Goal: Task Accomplishment & Management: Manage account settings

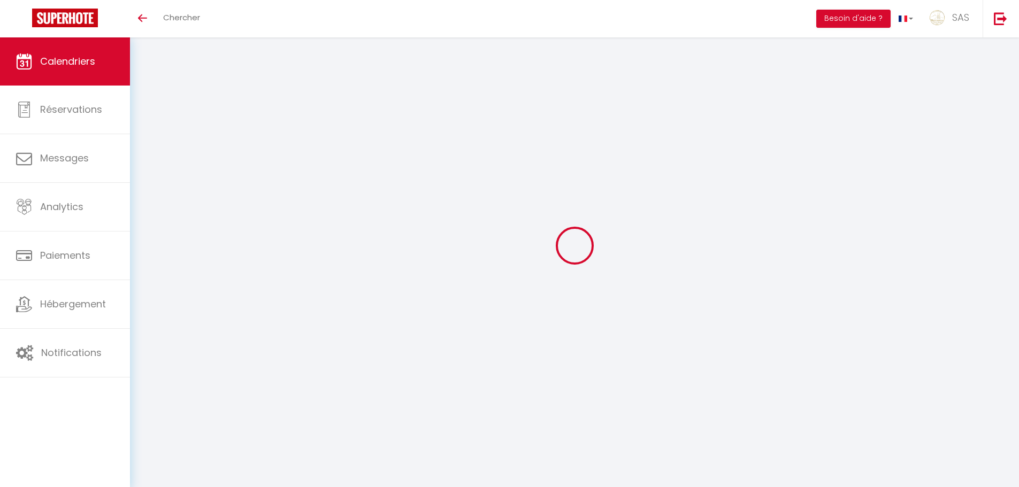
select select
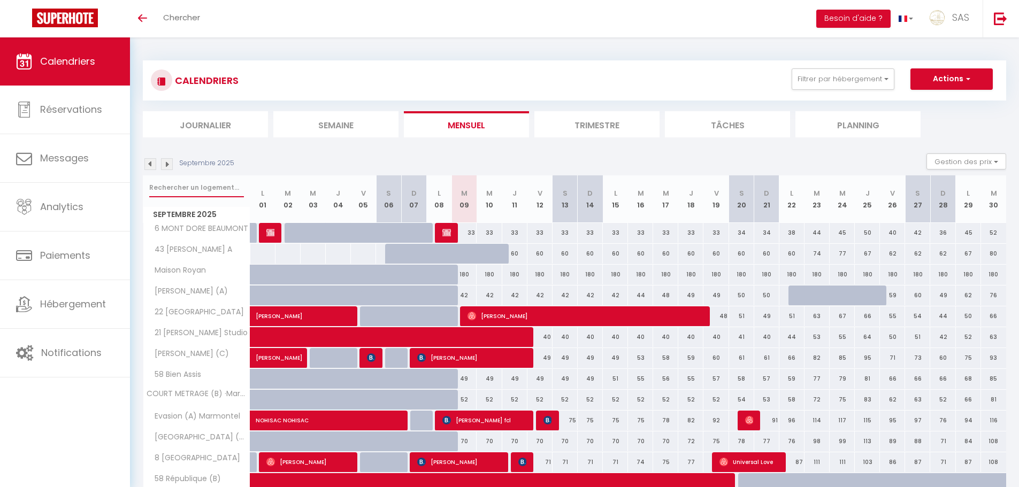
click at [178, 183] on input "text" at bounding box center [196, 187] width 95 height 19
select select
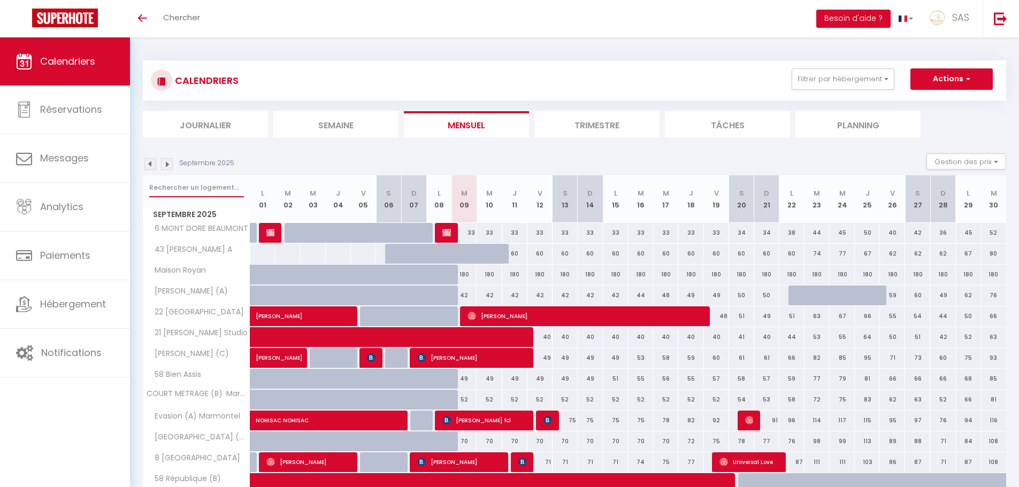
select select
type input "3"
select select
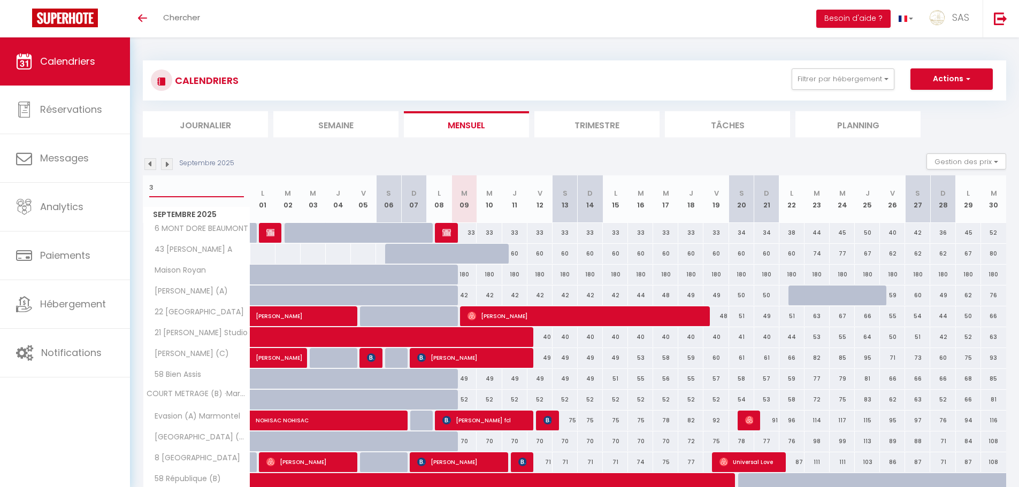
select select
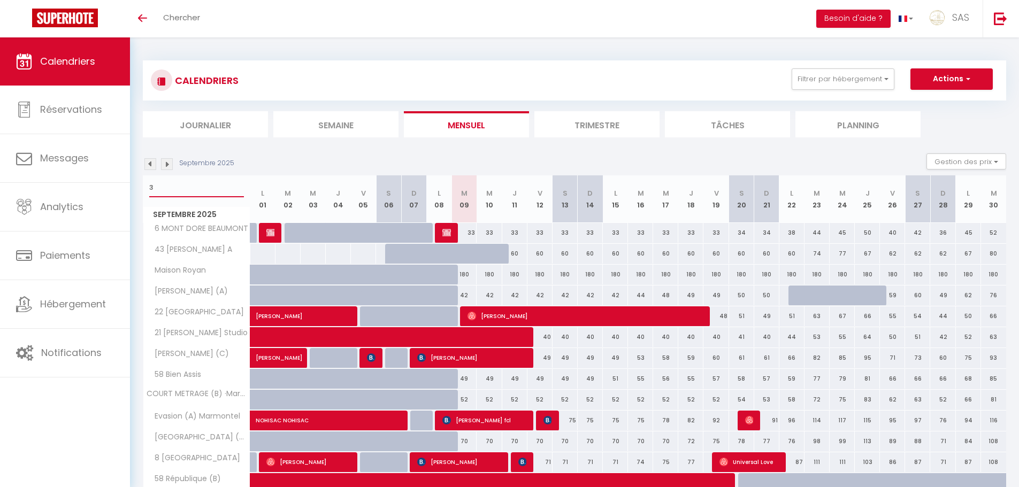
select select
type input "36"
select select
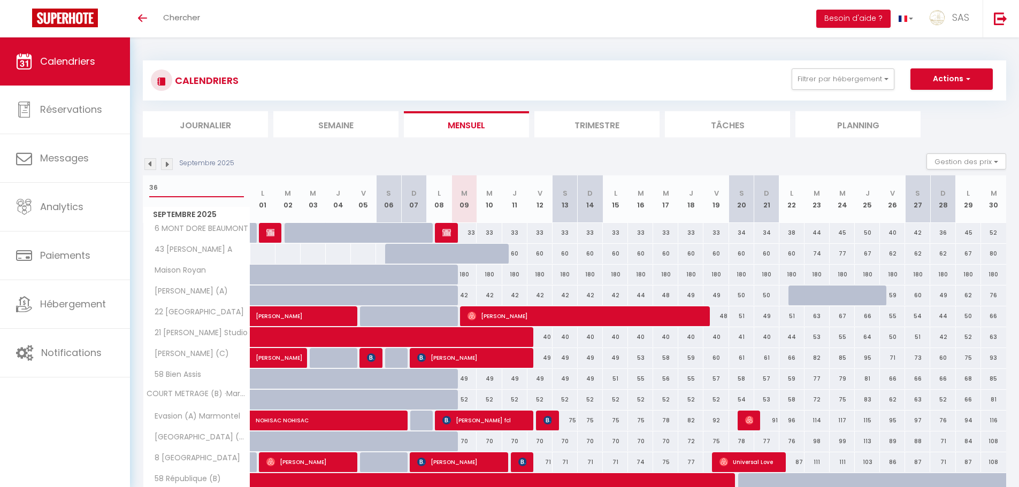
select select
type input "36"
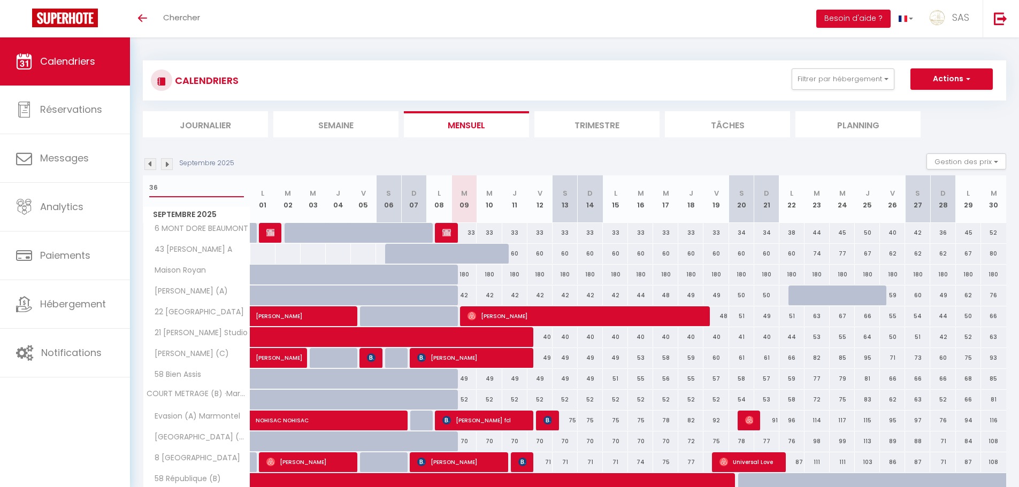
select select
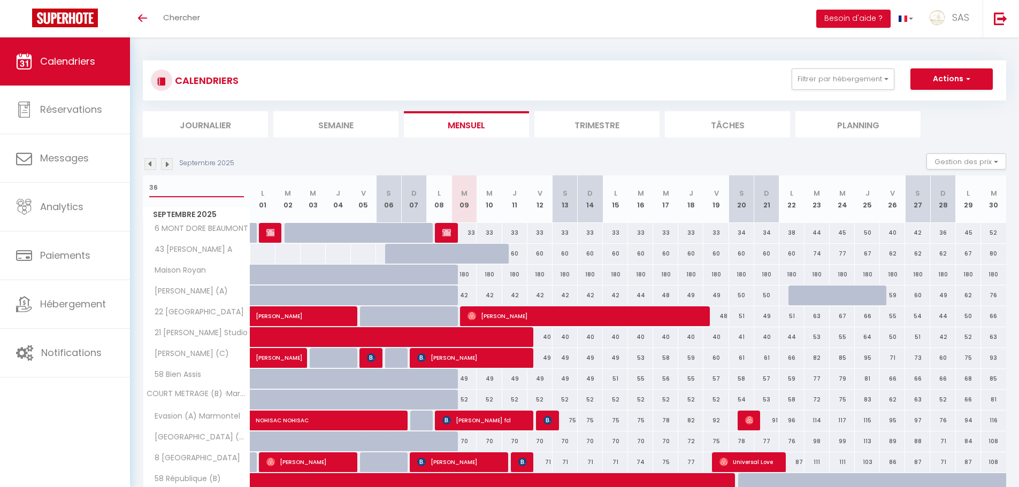
select select
type input "36 n"
select select
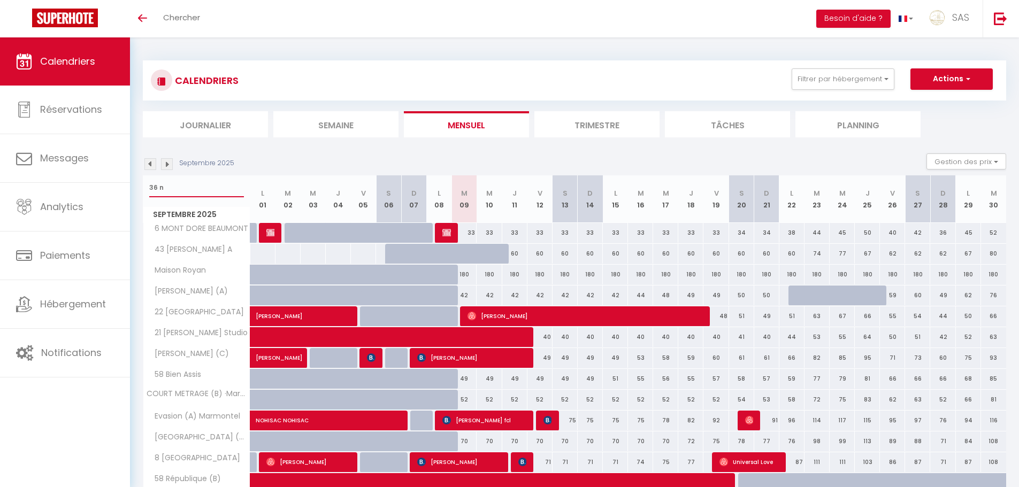
select select
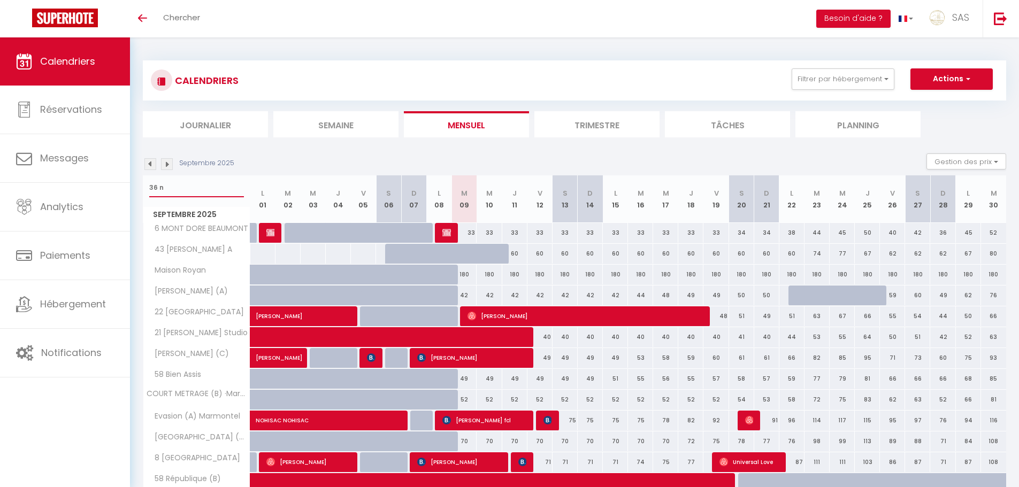
type input "36 na"
select select
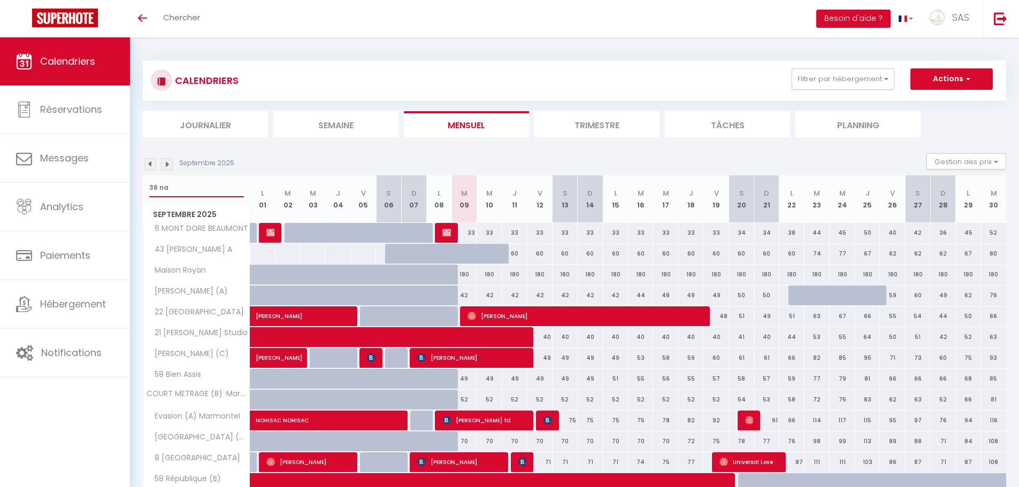
select select
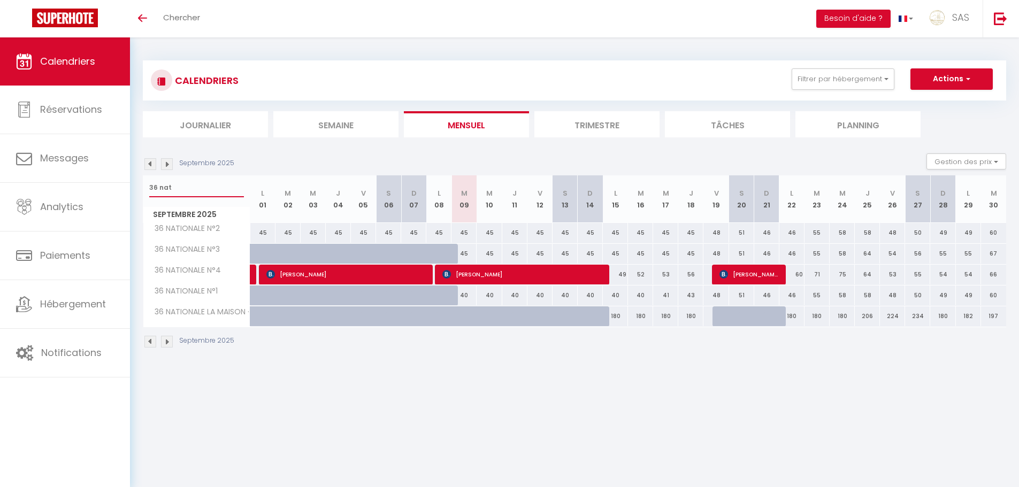
type input "36 nat"
click at [399, 276] on span "[PERSON_NAME]" at bounding box center [345, 274] width 159 height 20
select select "OK"
select select "0"
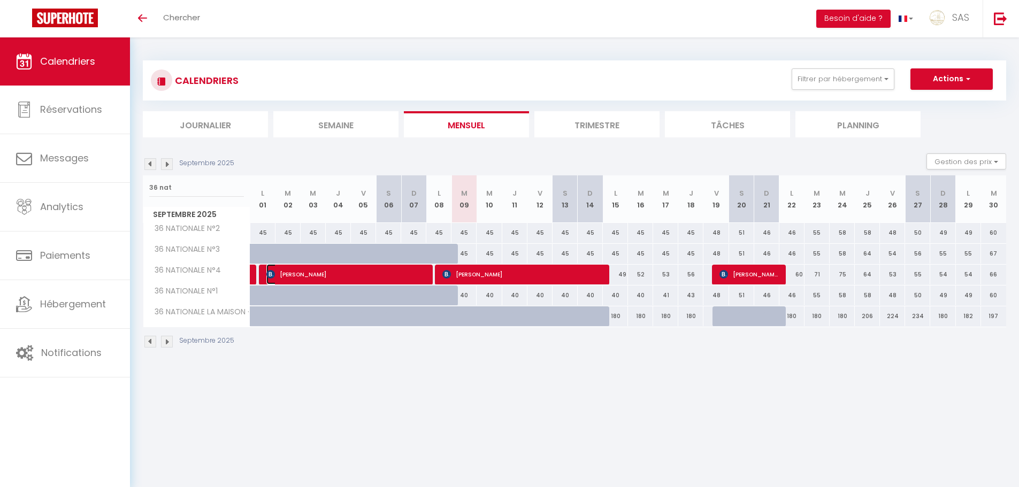
select select "0"
select select "1"
select select
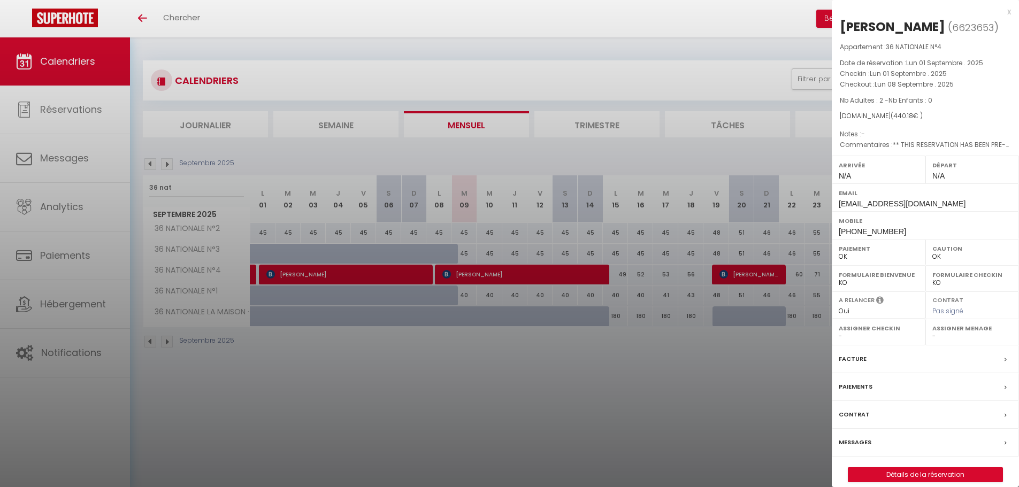
click at [532, 271] on div at bounding box center [509, 243] width 1019 height 487
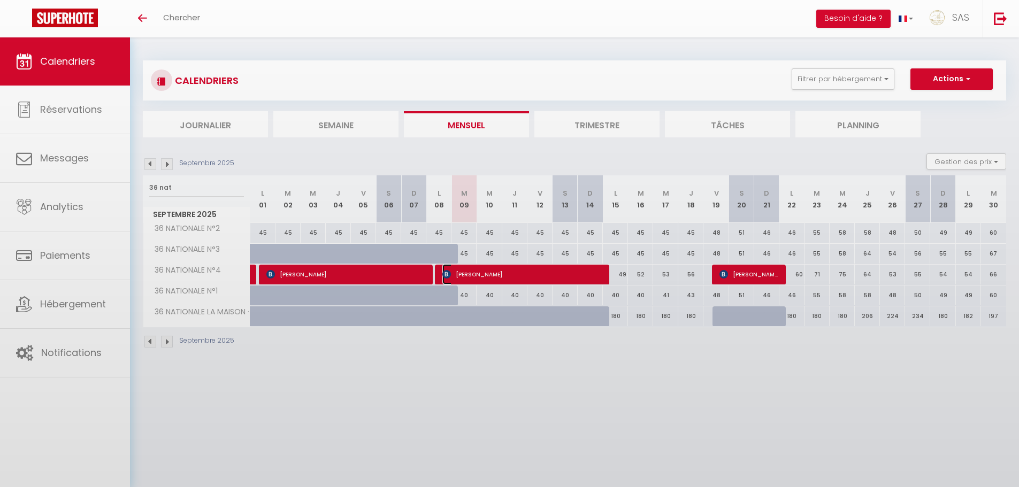
select select "11827"
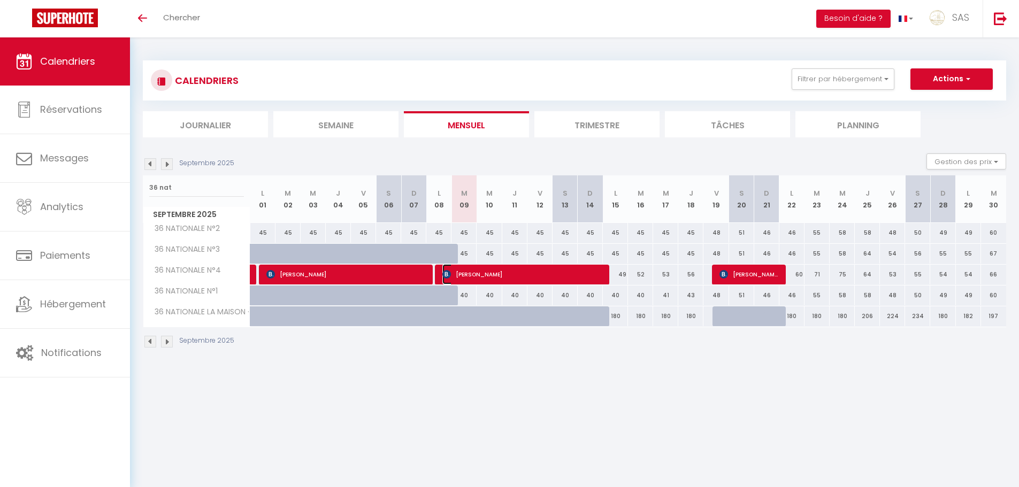
click at [495, 279] on span "[PERSON_NAME]" at bounding box center [521, 274] width 159 height 20
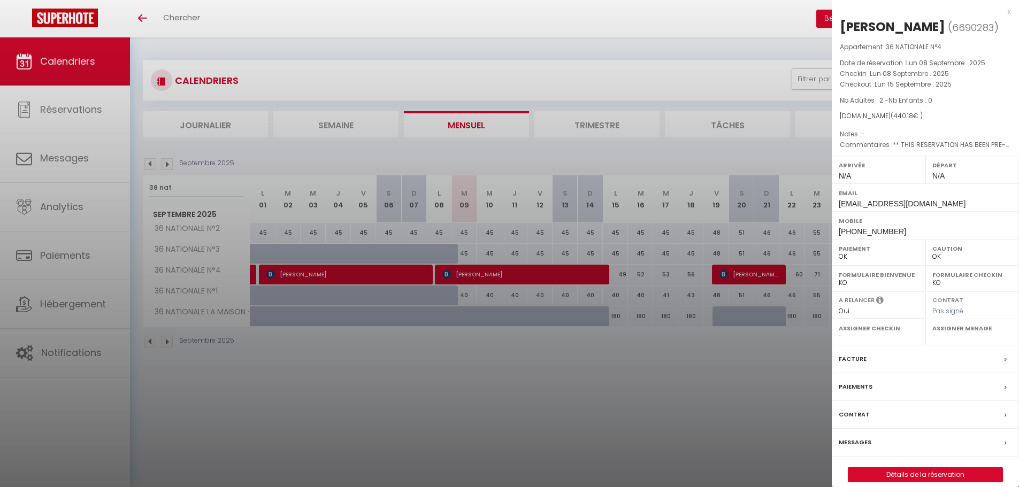
click at [495, 279] on div at bounding box center [509, 243] width 1019 height 487
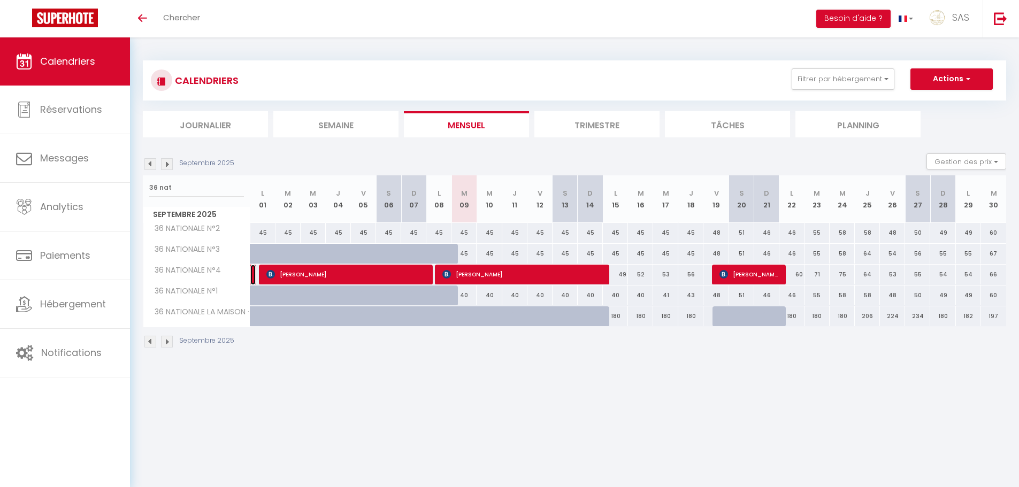
click at [253, 272] on link at bounding box center [252, 275] width 5 height 20
select select "25855"
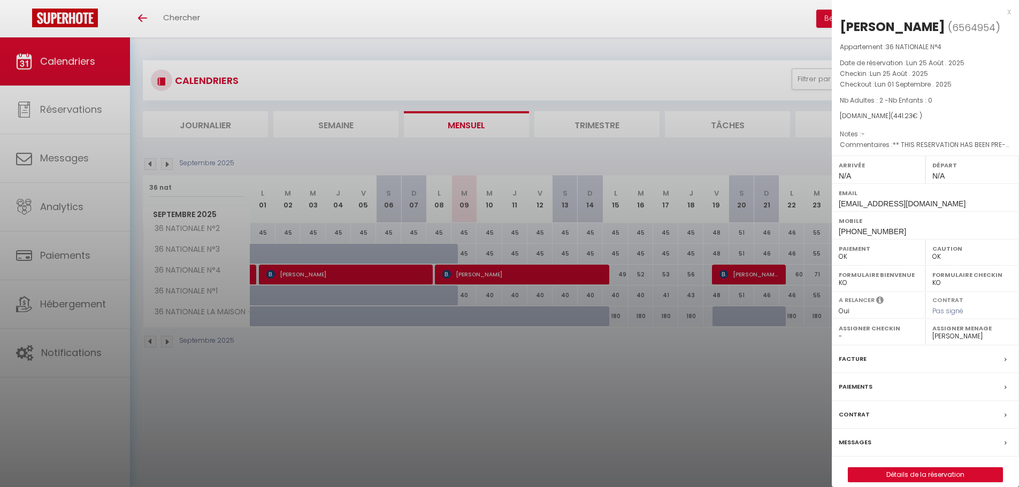
click at [593, 403] on div at bounding box center [509, 243] width 1019 height 487
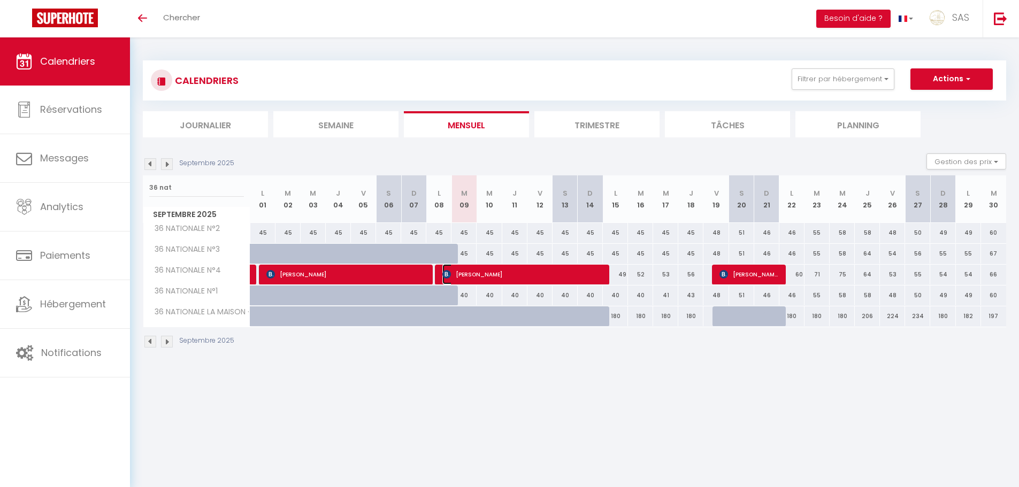
click at [544, 278] on span "[PERSON_NAME]" at bounding box center [521, 274] width 159 height 20
select select
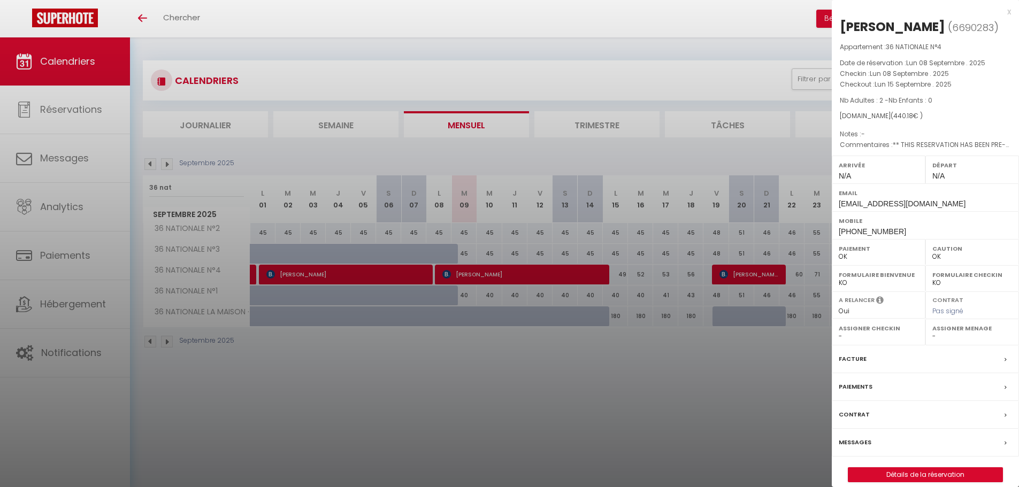
click at [779, 137] on div at bounding box center [509, 243] width 1019 height 487
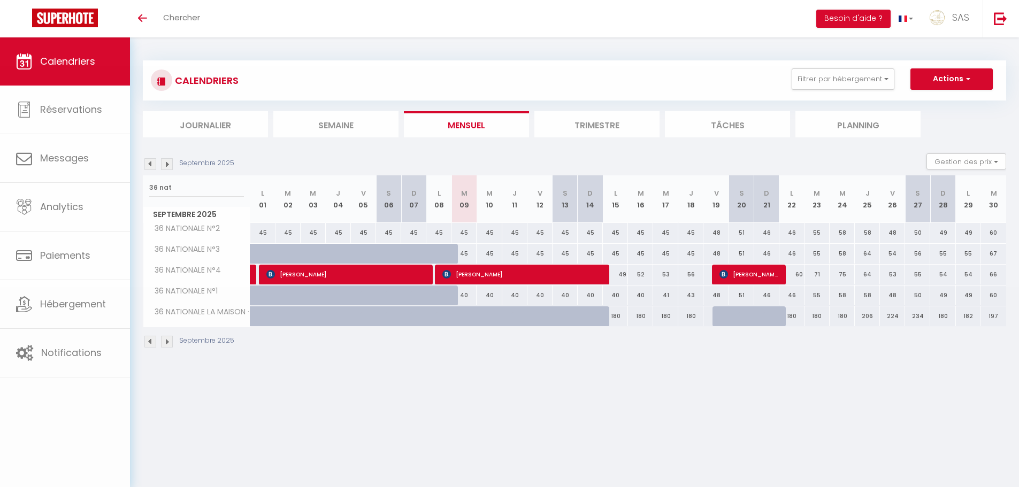
click at [829, 126] on div at bounding box center [509, 243] width 1019 height 487
click at [814, 112] on li "Planning" at bounding box center [857, 124] width 125 height 26
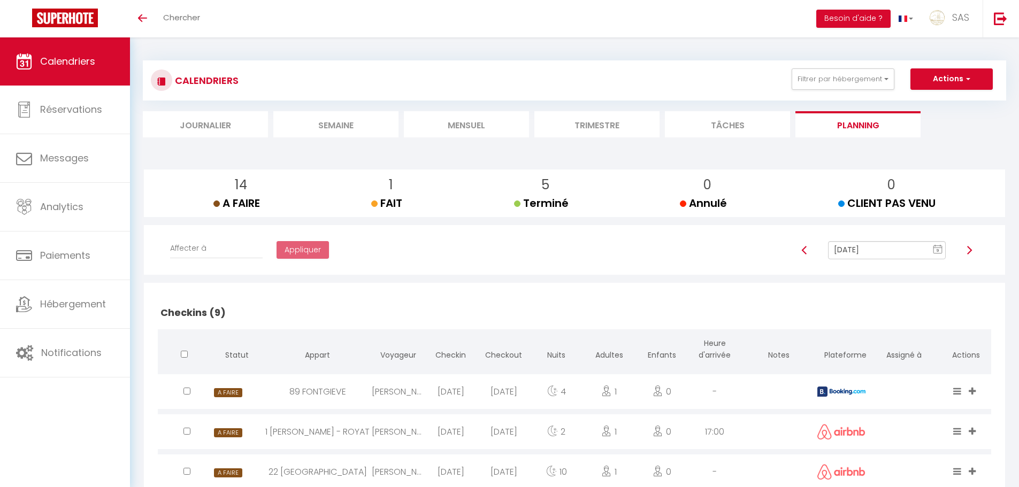
click at [544, 112] on li "Trimestre" at bounding box center [596, 124] width 125 height 26
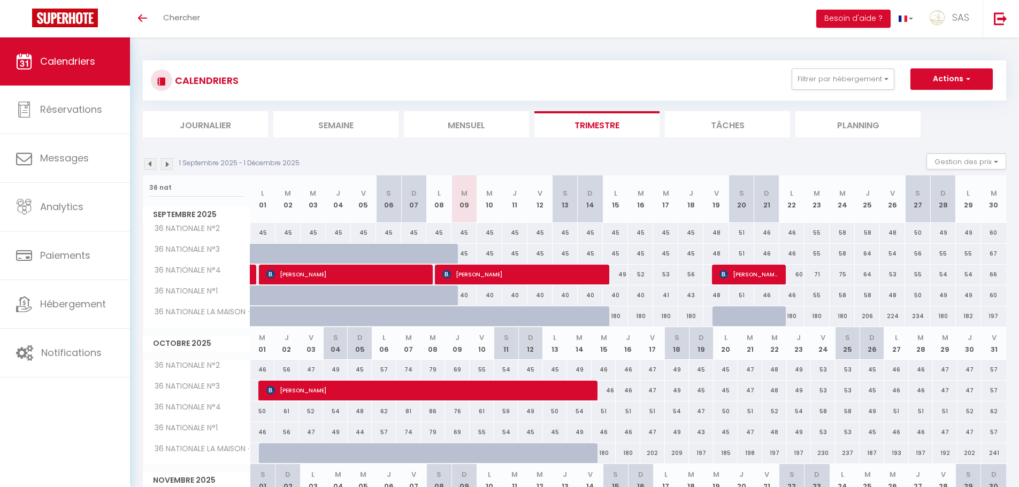
drag, startPoint x: 456, startPoint y: 128, endPoint x: 418, endPoint y: 2, distance: 132.2
click at [455, 128] on li "Mensuel" at bounding box center [466, 124] width 125 height 26
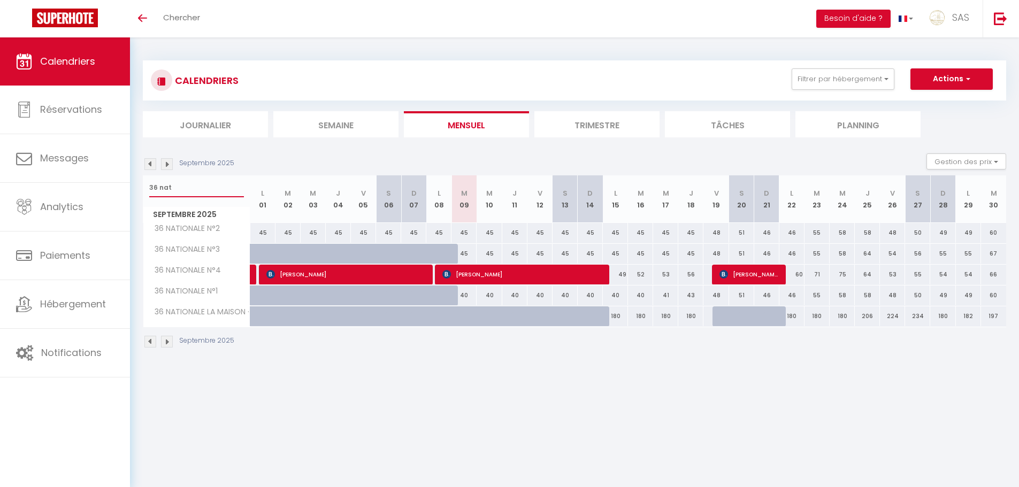
click at [197, 196] on input "36 nat" at bounding box center [196, 187] width 95 height 19
click at [195, 191] on input "36 nat" at bounding box center [196, 187] width 95 height 19
type input "3"
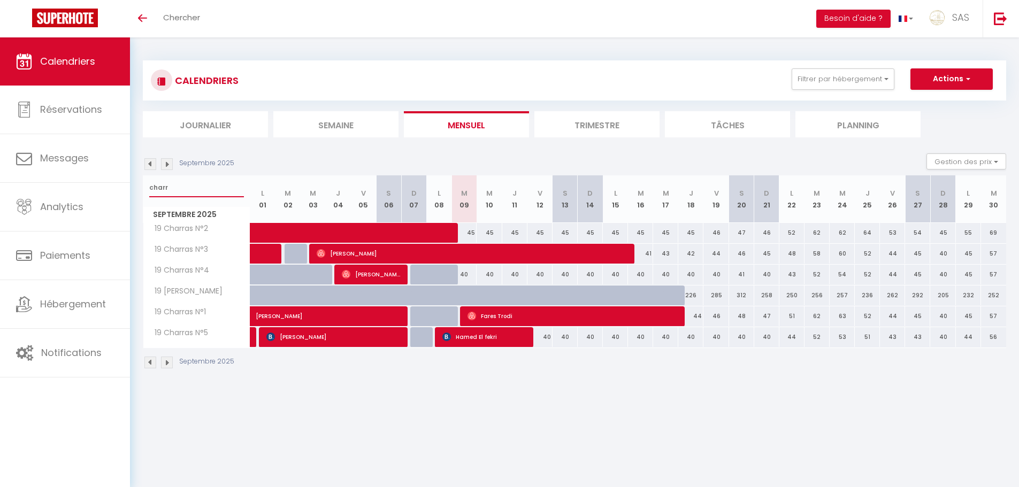
type input "charr"
click at [475, 337] on span "Hamed El fekri" at bounding box center [484, 337] width 84 height 20
select select "KO"
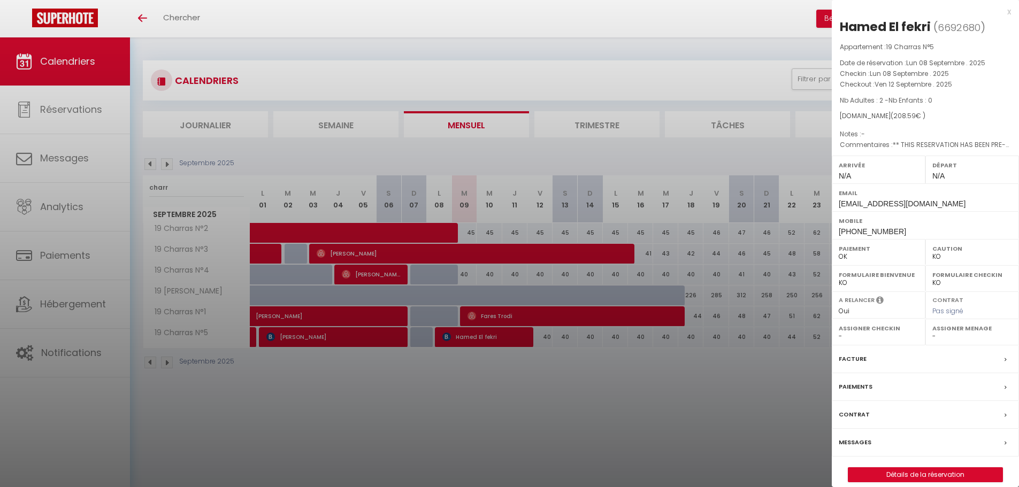
click at [528, 385] on div at bounding box center [509, 243] width 1019 height 487
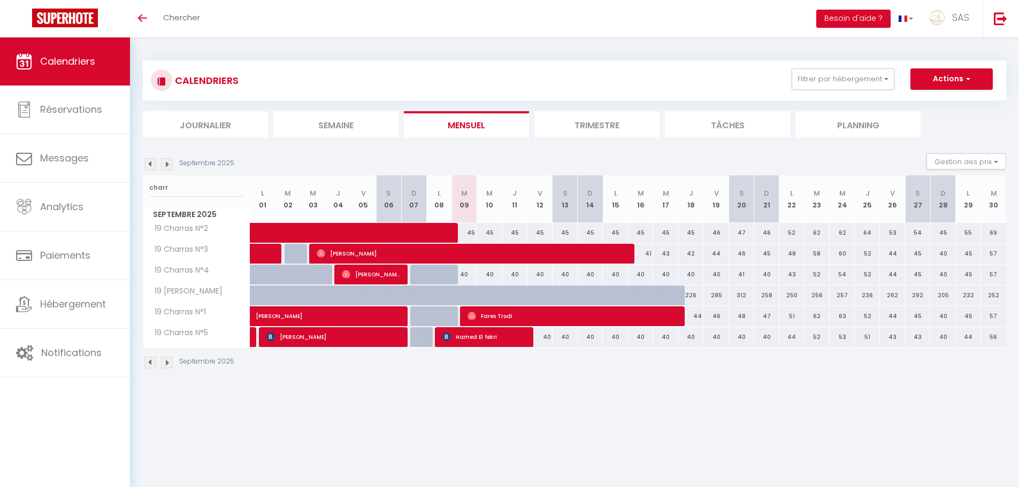
click at [828, 132] on li "Planning" at bounding box center [857, 124] width 125 height 26
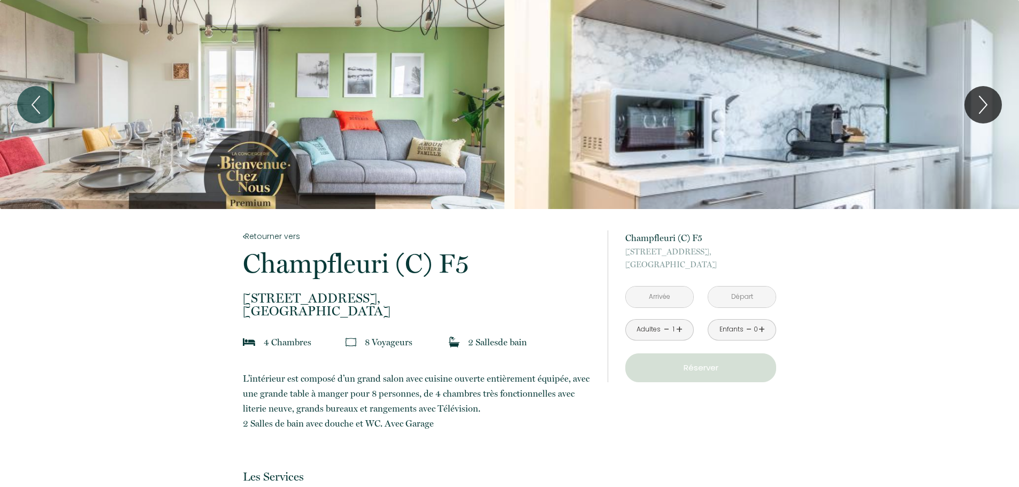
click at [656, 303] on input "text" at bounding box center [659, 297] width 67 height 21
click at [642, 301] on input "text" at bounding box center [659, 297] width 67 height 21
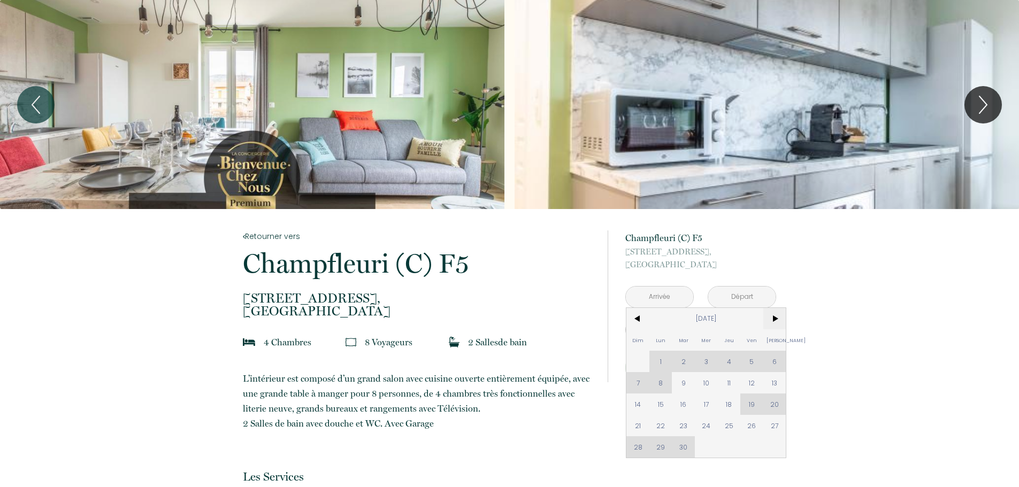
click at [778, 322] on span ">" at bounding box center [774, 318] width 23 height 21
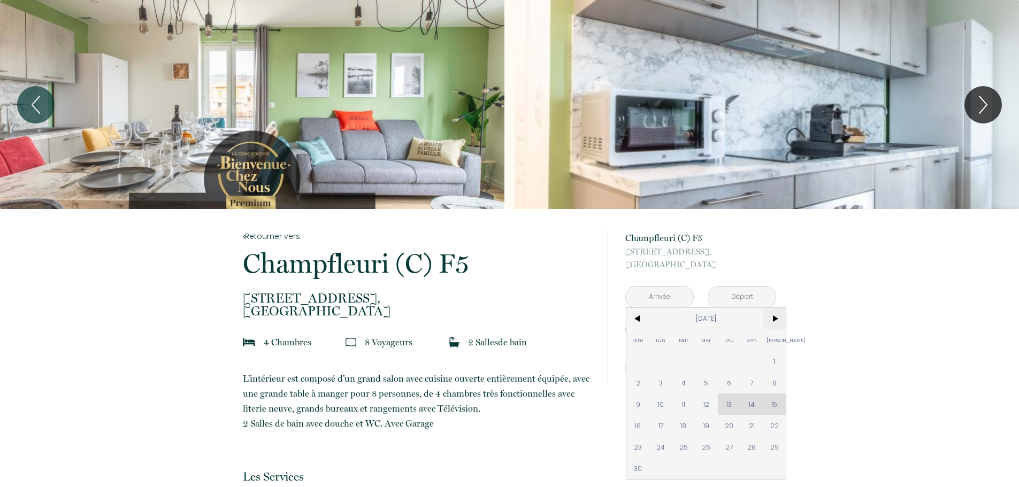
click at [778, 322] on span ">" at bounding box center [774, 318] width 23 height 21
click at [703, 423] on span "24" at bounding box center [706, 425] width 23 height 21
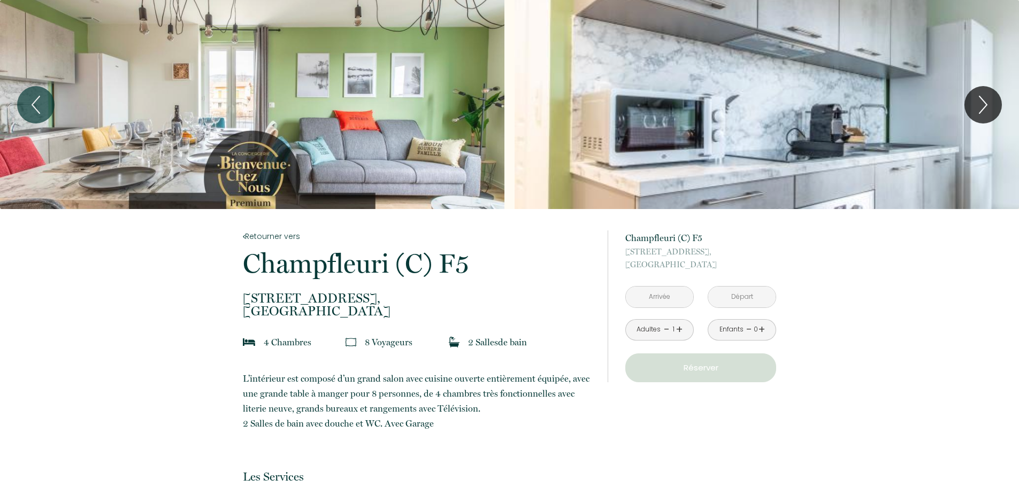
type input "Mer 24 Déc 2025"
type input "Jeu 25 Déc 2025"
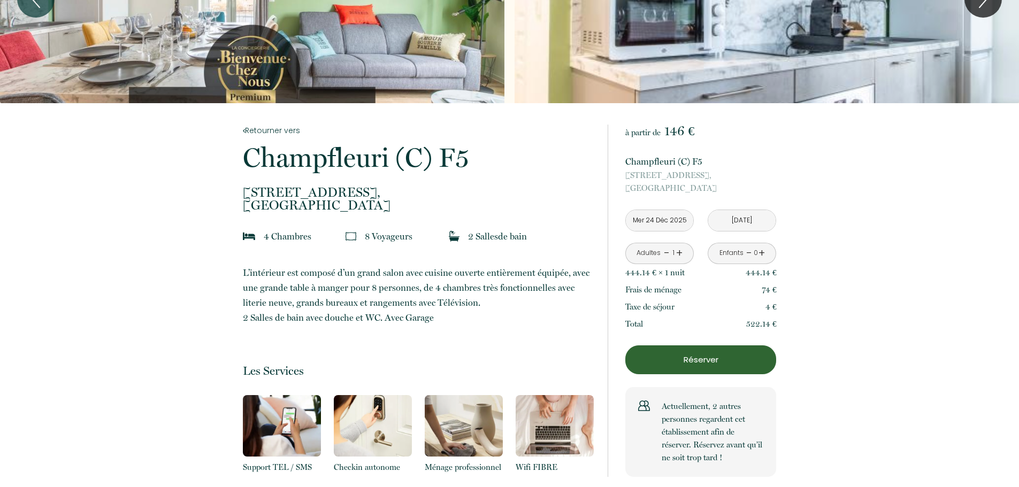
scroll to position [107, 0]
